Goal: Task Accomplishment & Management: Use online tool/utility

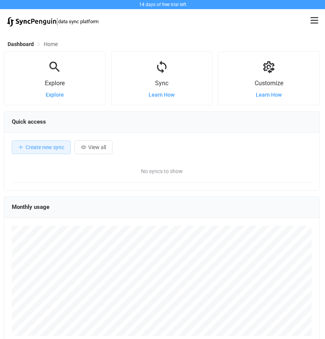
scroll to position [148, 316]
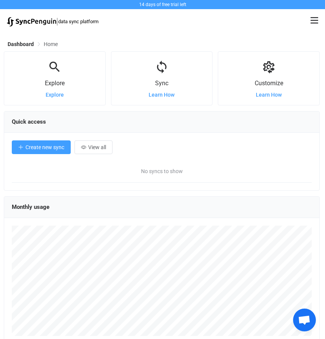
click at [52, 150] on span "Create new sync" at bounding box center [44, 147] width 39 height 6
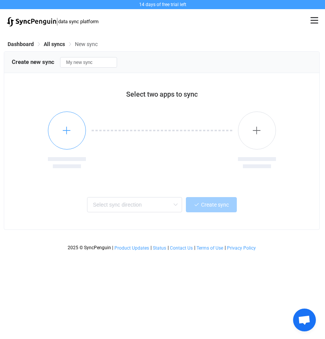
click at [70, 129] on icon "button" at bounding box center [67, 130] width 10 height 10
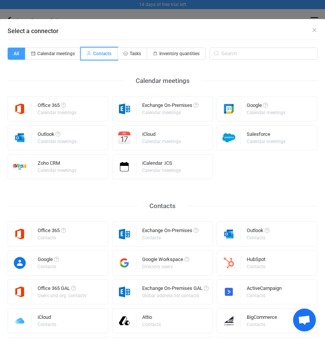
click at [98, 54] on span "Contacts" at bounding box center [102, 53] width 18 height 5
click at [88, 54] on input "Contacts" at bounding box center [85, 51] width 5 height 5
radio input "true"
radio input "false"
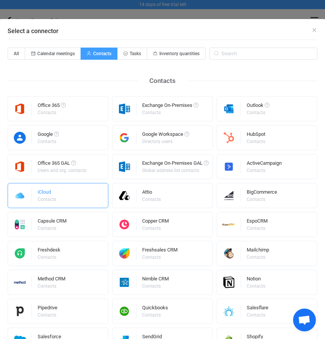
click at [69, 198] on div "iCloud Contacts" at bounding box center [58, 195] width 101 height 25
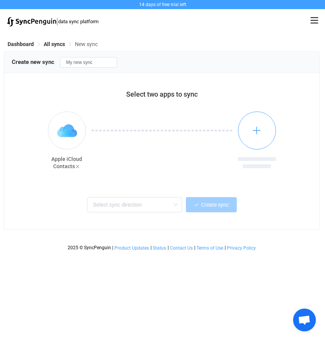
click at [261, 131] on icon "button" at bounding box center [257, 130] width 10 height 10
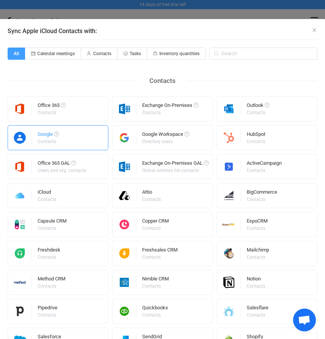
click at [43, 141] on div "Contacts" at bounding box center [48, 141] width 20 height 5
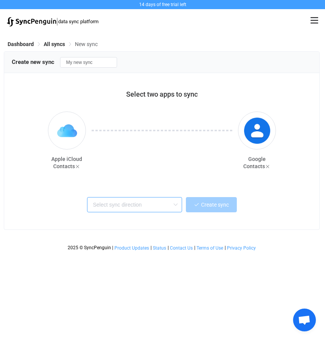
click at [167, 207] on input "text" at bounding box center [134, 204] width 95 height 15
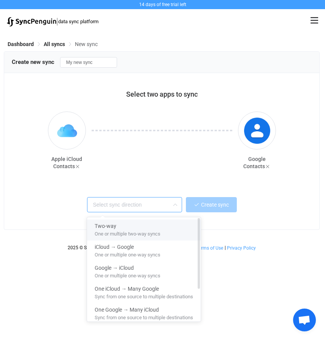
click at [162, 227] on div "Two-way" at bounding box center [144, 224] width 98 height 10
type input "Two-way"
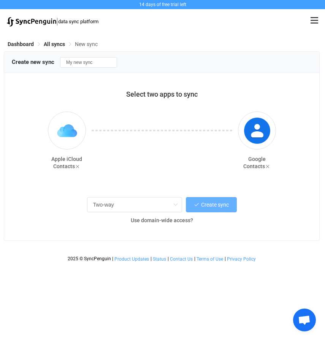
click at [217, 210] on button "Create sync" at bounding box center [211, 204] width 51 height 15
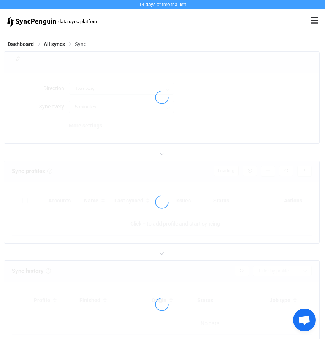
type input "10 minutes"
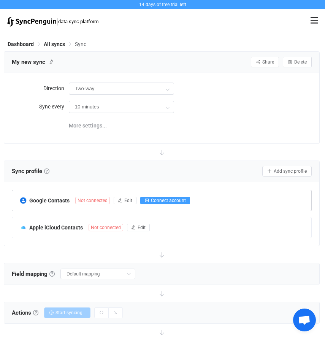
click at [166, 202] on span "Connect account" at bounding box center [168, 200] width 35 height 5
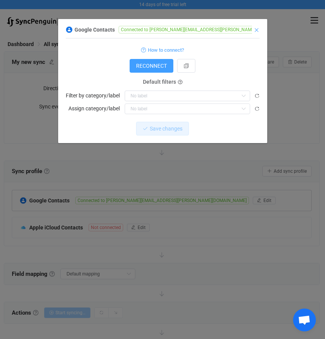
click at [257, 30] on icon "Close" at bounding box center [257, 30] width 6 height 6
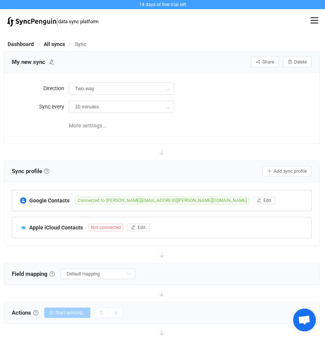
click at [113, 227] on span "Not connected" at bounding box center [106, 228] width 35 height 8
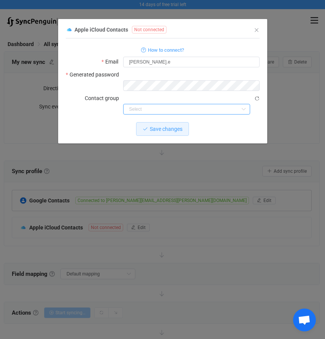
click at [181, 104] on input "dialog" at bounding box center [186, 109] width 127 height 11
click at [86, 122] on div "Save changes Discard" at bounding box center [163, 129] width 194 height 14
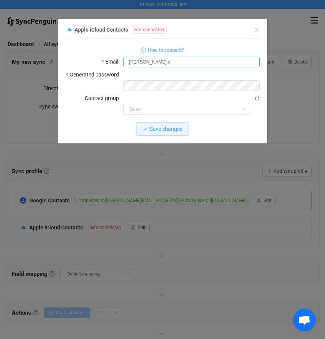
click at [154, 67] on input "brian.e" at bounding box center [191, 62] width 137 height 11
type input "[PERSON_NAME][EMAIL_ADDRESS][PERSON_NAME][DOMAIN_NAME]"
click at [148, 51] on span "How to connect?" at bounding box center [166, 50] width 36 height 9
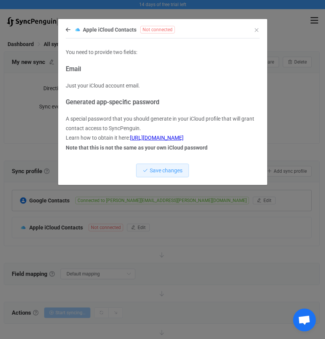
click at [177, 137] on link "https://support.apple.com/en-us/HT204397" at bounding box center [157, 138] width 54 height 6
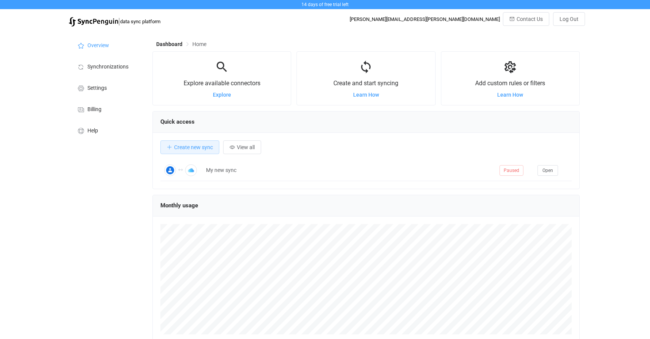
scroll to position [148, 427]
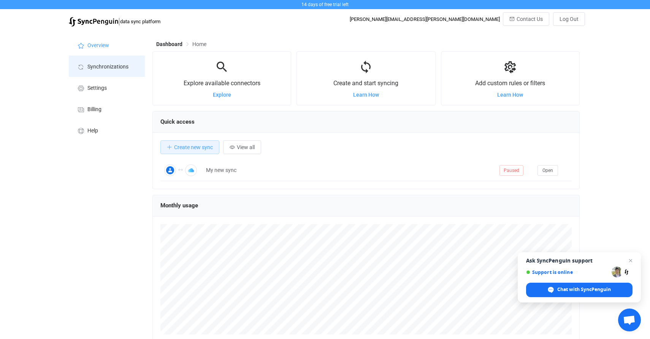
click at [114, 69] on span "Synchronizations" at bounding box center [107, 67] width 41 height 6
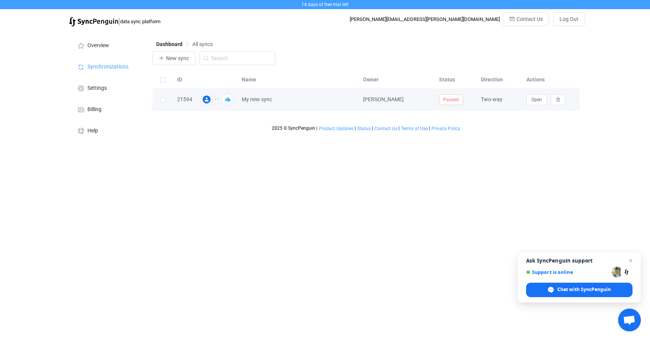
click at [216, 100] on icon at bounding box center [217, 99] width 5 height 5
click at [537, 99] on span "Open" at bounding box center [537, 99] width 11 height 5
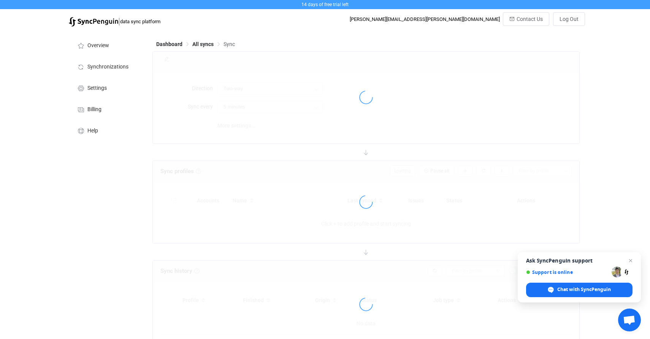
type input "10 minutes"
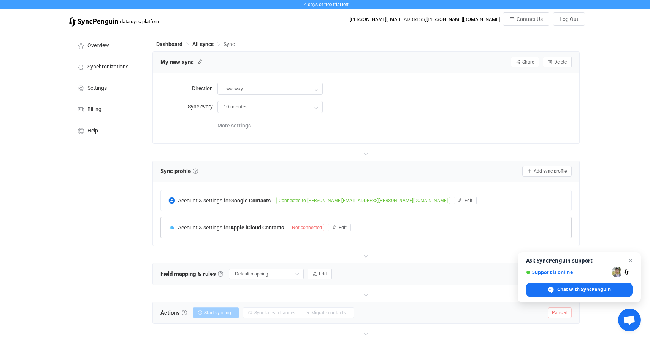
click at [317, 229] on span "Not connected" at bounding box center [307, 228] width 35 height 8
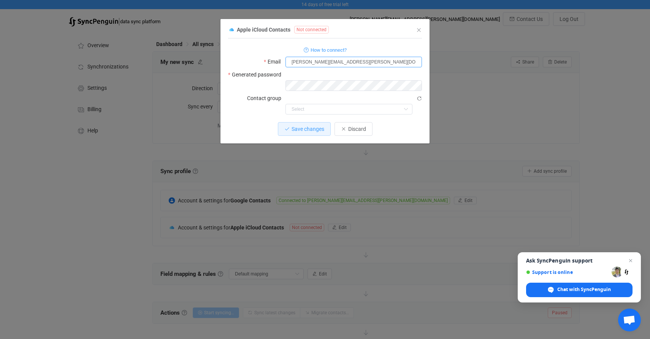
type input "[PERSON_NAME][EMAIL_ADDRESS][PERSON_NAME][DOMAIN_NAME]"
click at [306, 104] on input "dialog" at bounding box center [349, 109] width 127 height 11
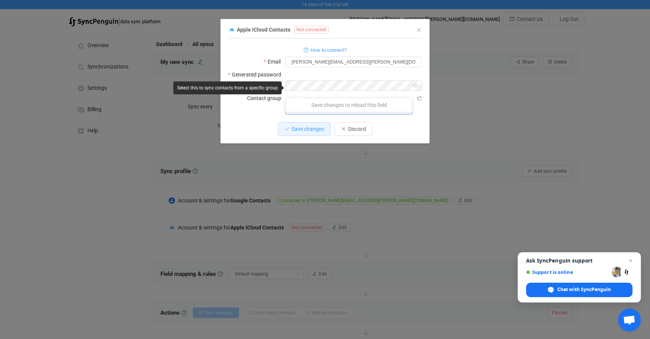
click at [306, 104] on input "dialog" at bounding box center [349, 109] width 127 height 11
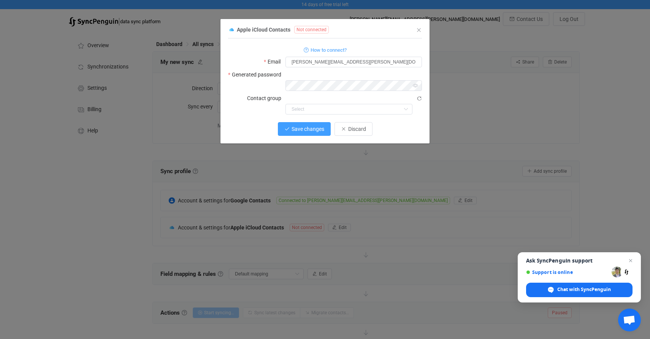
click at [296, 126] on span "Save changes" at bounding box center [308, 129] width 33 height 6
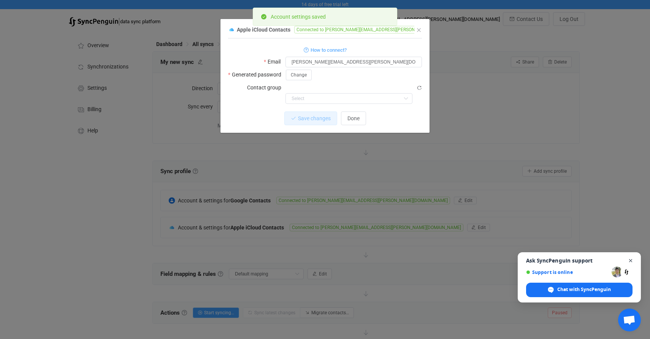
click at [631, 258] on span "Close chat" at bounding box center [631, 261] width 10 height 10
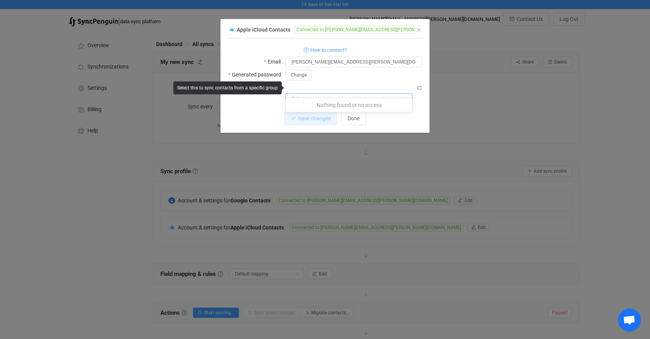
click at [312, 93] on input "dialog" at bounding box center [349, 98] width 127 height 11
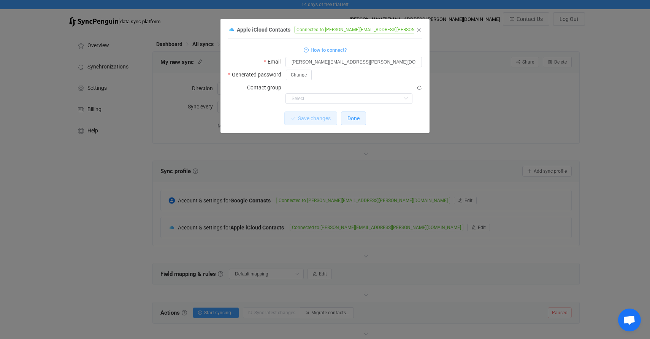
click at [349, 115] on span "Done" at bounding box center [354, 118] width 12 height 6
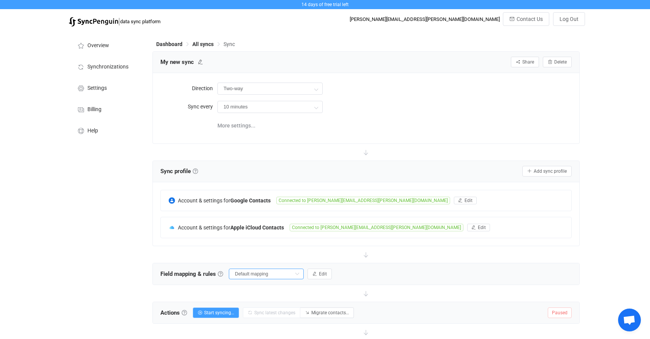
click at [255, 275] on input "Default mapping" at bounding box center [266, 273] width 75 height 11
click at [182, 251] on div at bounding box center [365, 254] width 427 height 17
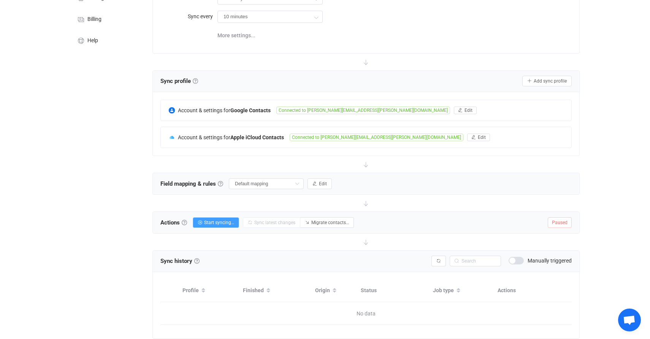
scroll to position [98, 0]
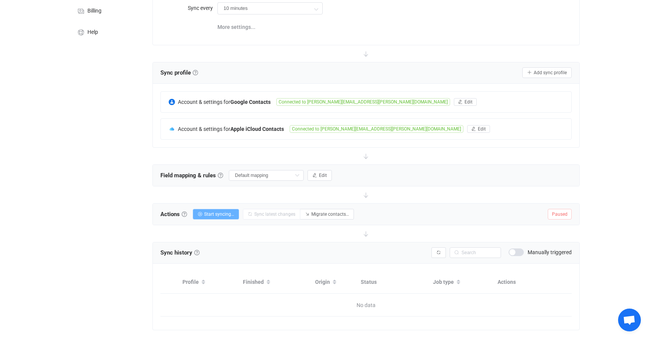
click at [217, 212] on span "Start syncing…" at bounding box center [219, 213] width 30 height 5
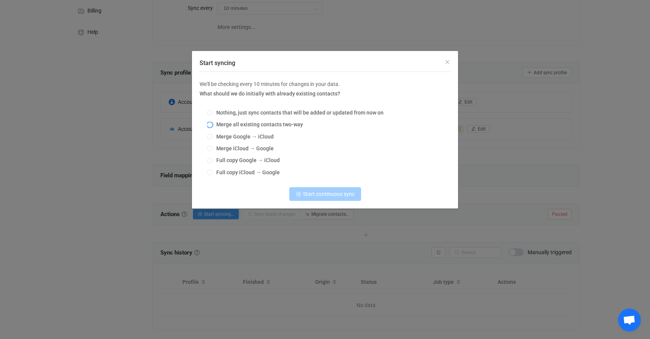
click at [228, 124] on span "Merge all existing contacts two-way" at bounding box center [258, 124] width 90 height 6
click at [213, 124] on input "Merge all existing contacts two-way" at bounding box center [209, 125] width 5 height 6
radio input "true"
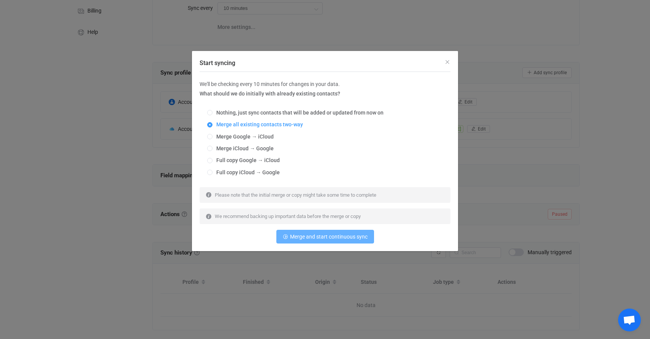
click at [320, 239] on span "Merge and start continuous sync" at bounding box center [329, 236] width 78 height 6
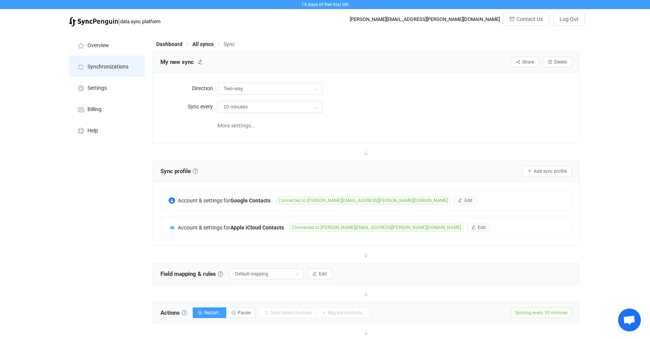
scroll to position [0, 0]
click at [101, 48] on span "Overview" at bounding box center [98, 46] width 22 height 6
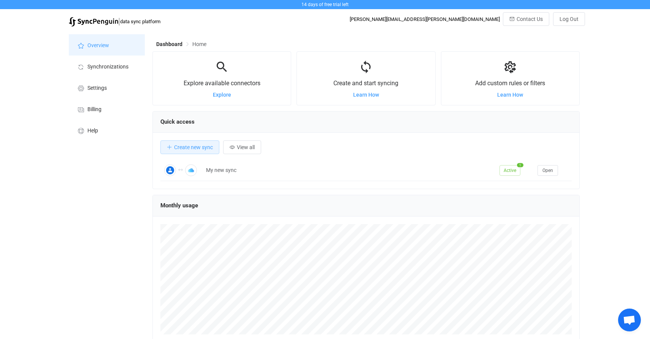
scroll to position [148, 427]
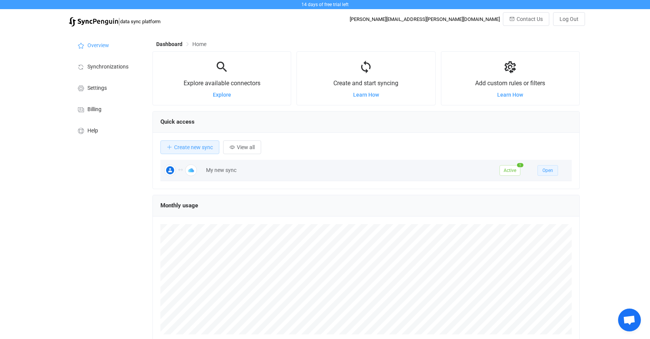
click at [549, 171] on span "Open" at bounding box center [548, 170] width 11 height 5
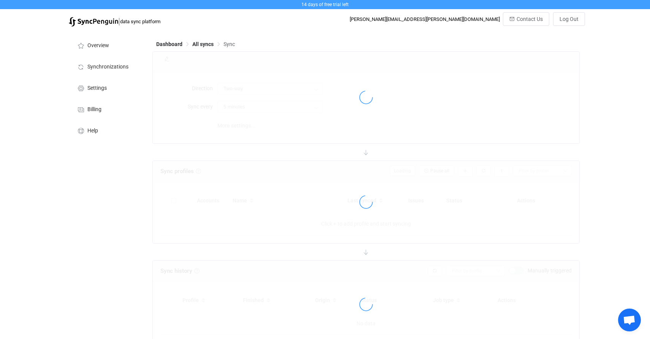
type input "10 minutes"
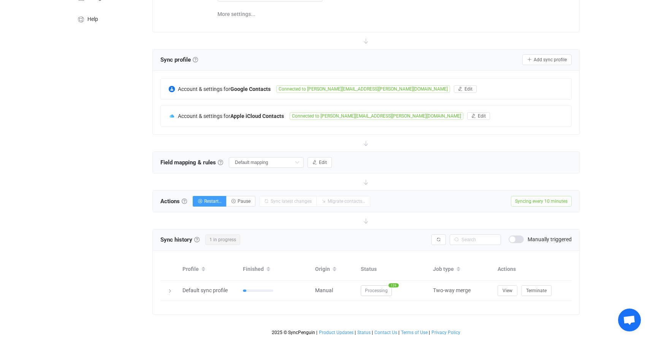
scroll to position [111, 0]
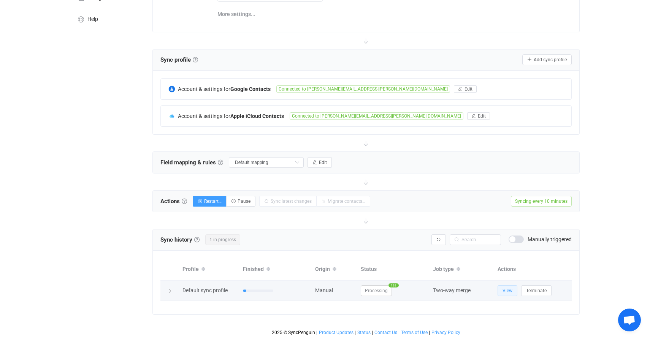
click at [507, 294] on button "View" at bounding box center [508, 290] width 20 height 11
